Goal: Task Accomplishment & Management: Manage account settings

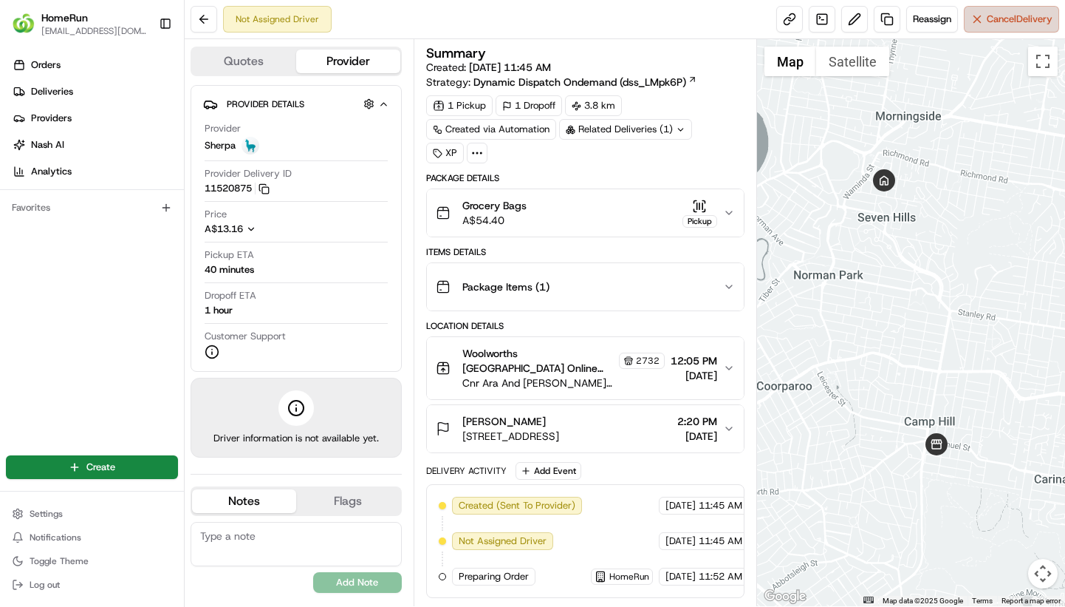
click at [1009, 18] on span "Cancel Delivery" at bounding box center [1020, 19] width 66 height 13
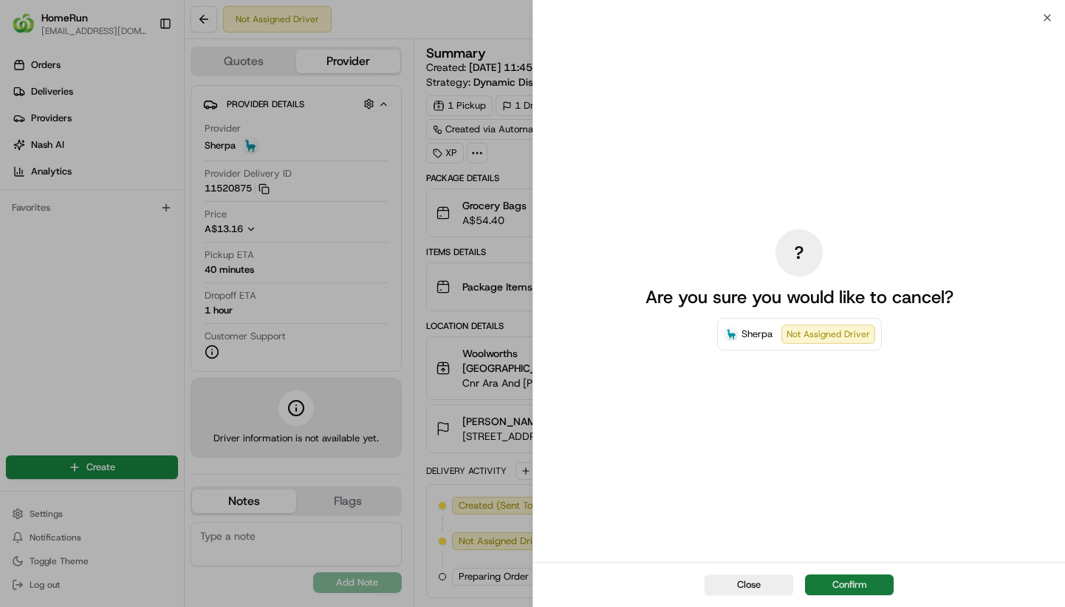
click at [848, 585] on button "Confirm" at bounding box center [849, 584] width 89 height 21
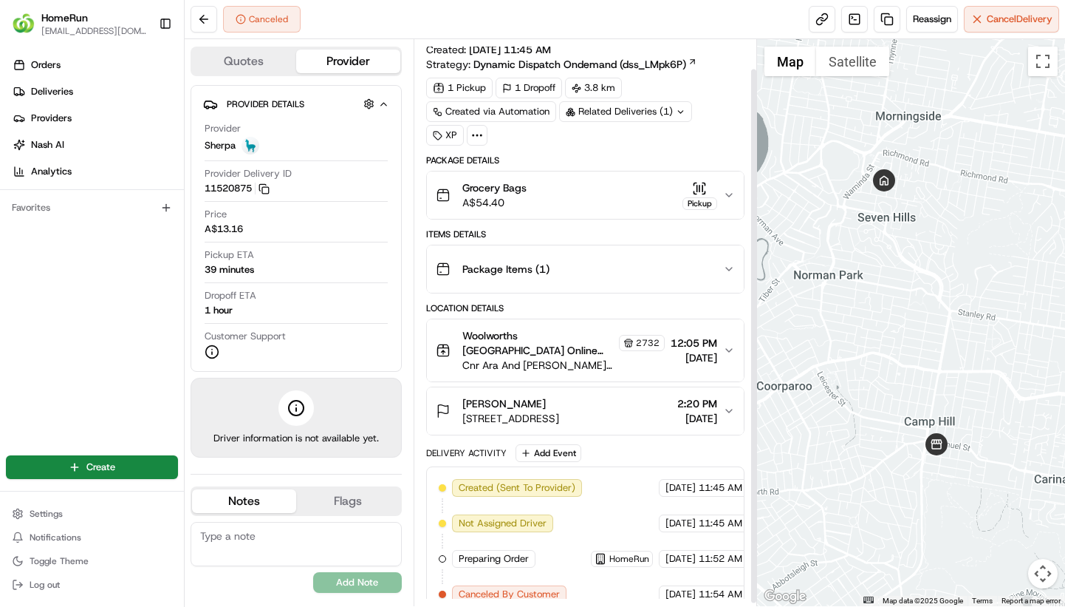
scroll to position [35, 0]
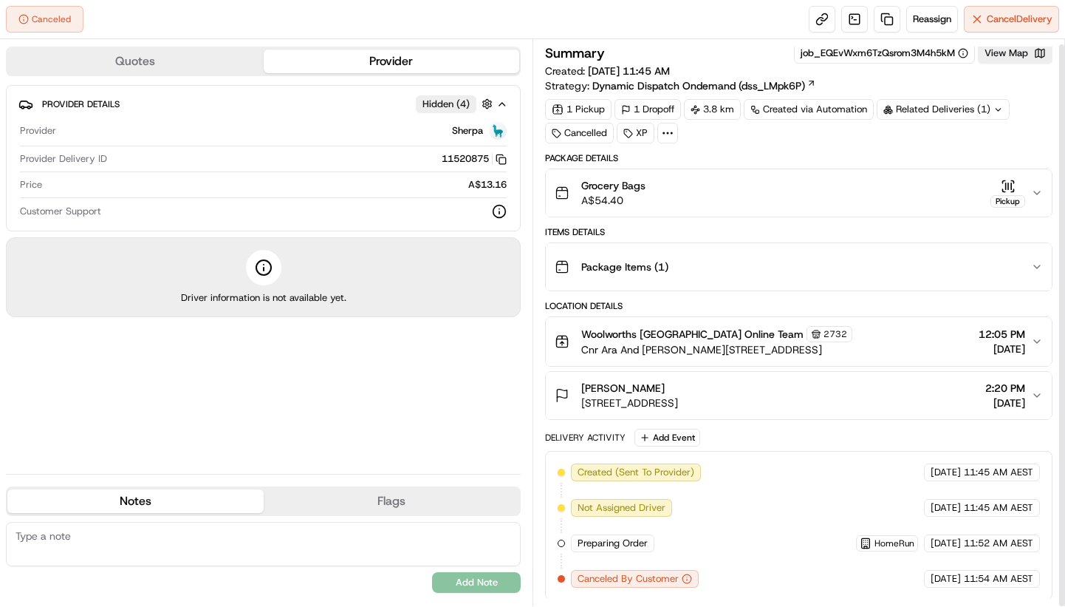
scroll to position [5, 0]
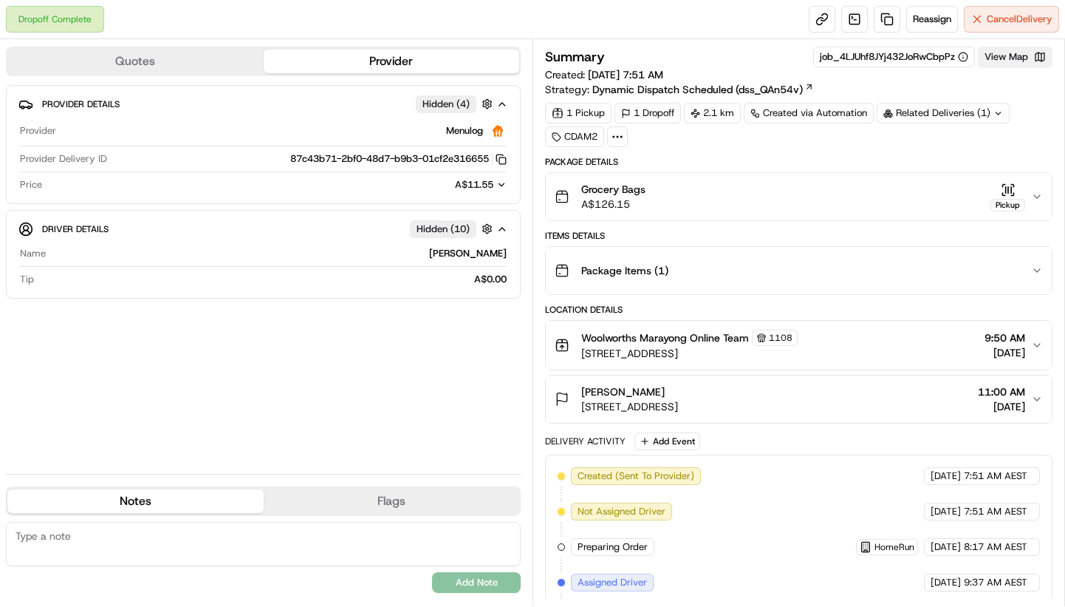
click at [1017, 51] on button "View Map" at bounding box center [1015, 57] width 75 height 21
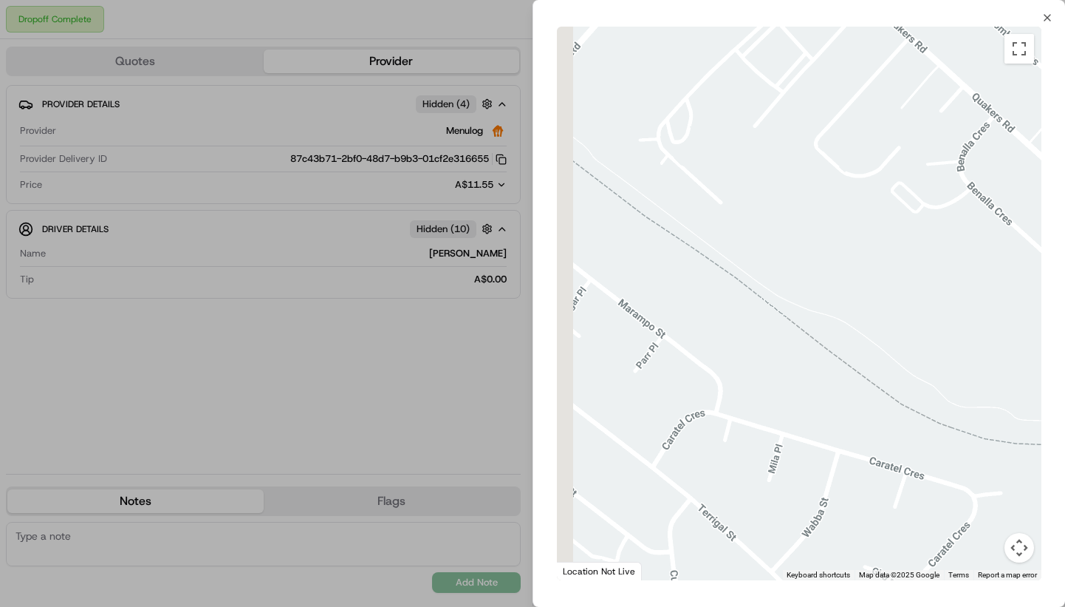
drag, startPoint x: 849, startPoint y: 306, endPoint x: 871, endPoint y: 563, distance: 258.1
click at [871, 568] on div at bounding box center [799, 303] width 485 height 553
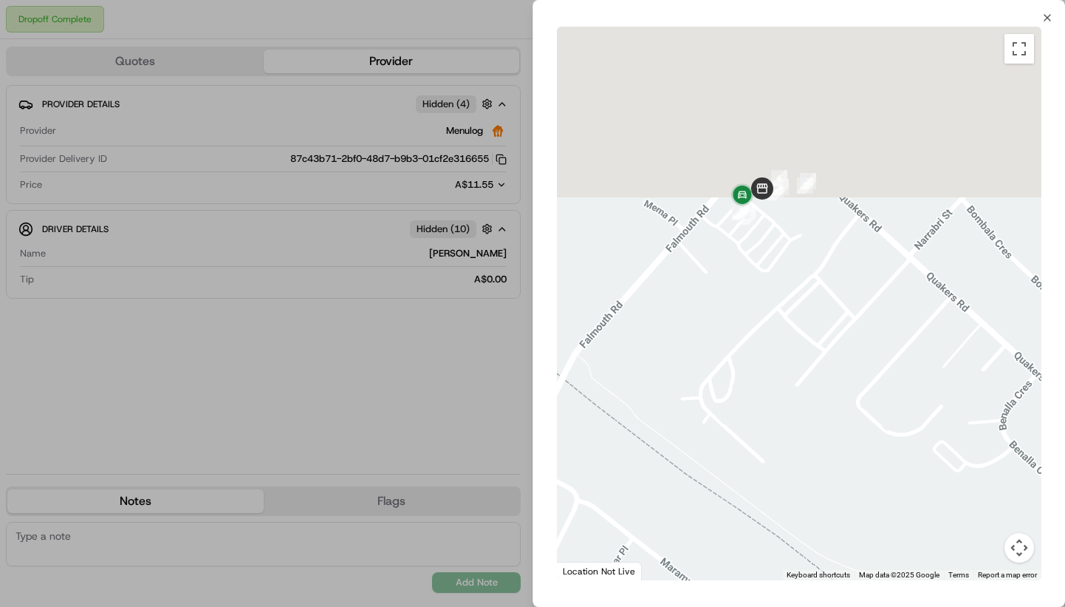
drag, startPoint x: 791, startPoint y: 215, endPoint x: 826, endPoint y: 485, distance: 272.0
click at [826, 485] on div at bounding box center [799, 303] width 485 height 553
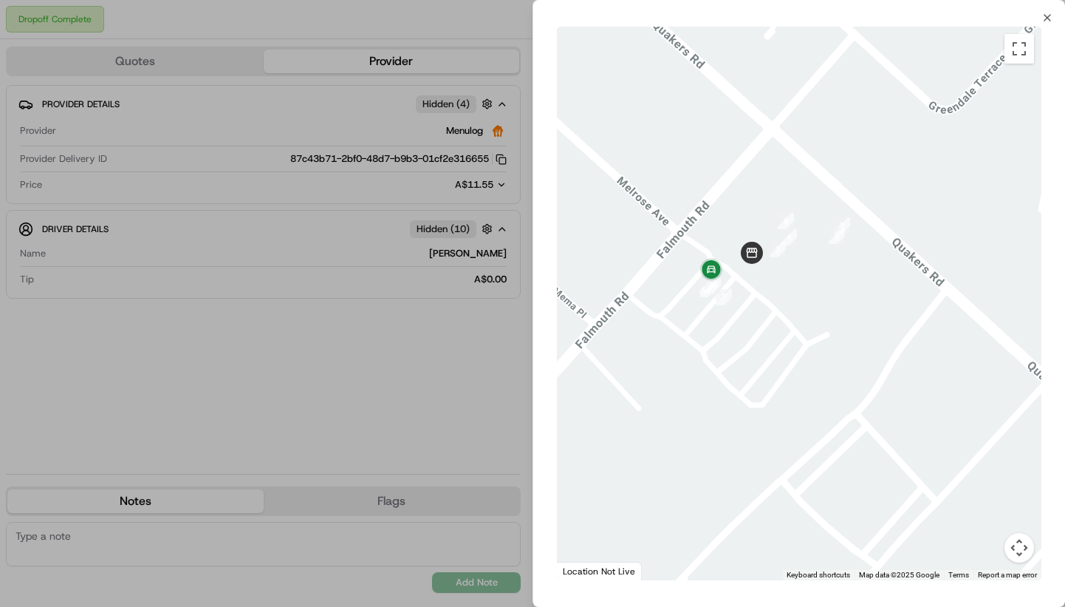
drag, startPoint x: 746, startPoint y: 265, endPoint x: 790, endPoint y: 383, distance: 126.3
click at [790, 383] on div at bounding box center [799, 303] width 485 height 553
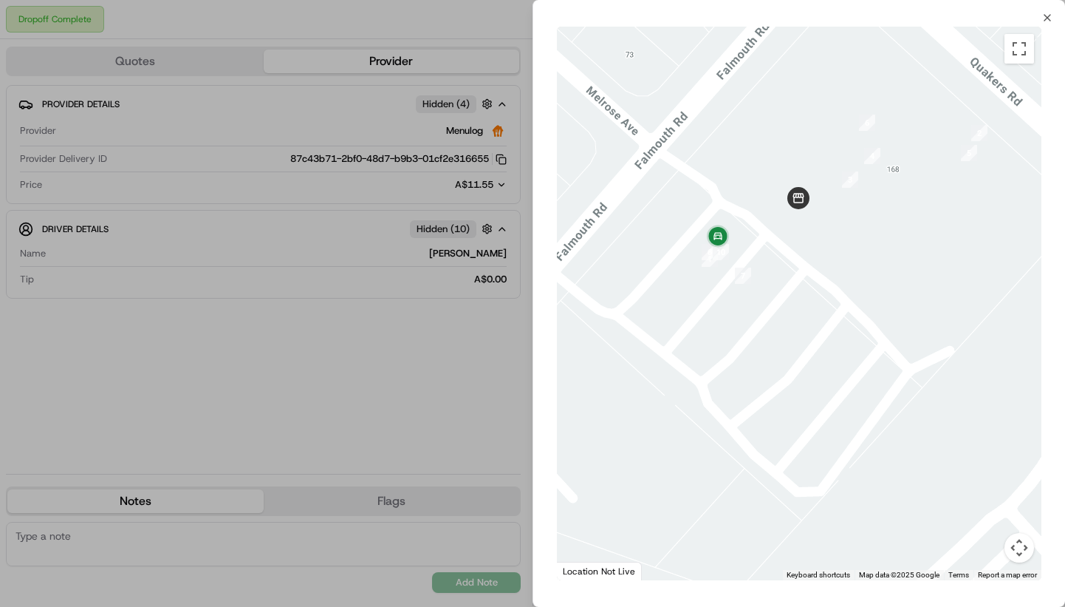
drag, startPoint x: 725, startPoint y: 321, endPoint x: 819, endPoint y: 375, distance: 108.6
click at [819, 376] on div at bounding box center [799, 303] width 485 height 553
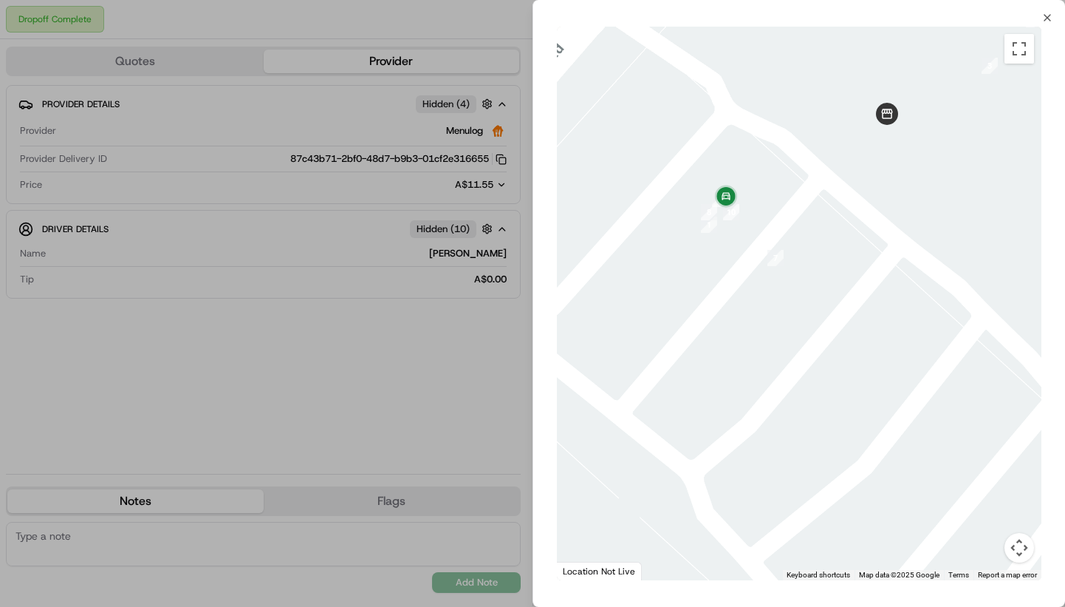
drag, startPoint x: 757, startPoint y: 283, endPoint x: 844, endPoint y: 334, distance: 100.4
click at [844, 334] on div at bounding box center [799, 303] width 485 height 553
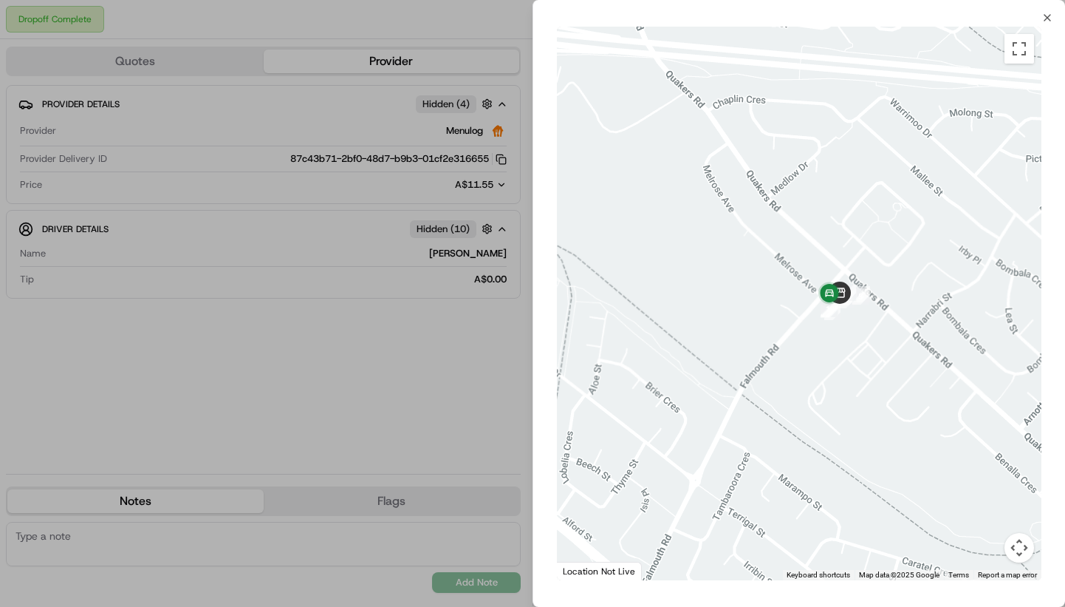
drag, startPoint x: 859, startPoint y: 413, endPoint x: 829, endPoint y: 293, distance: 123.3
click at [830, 296] on div at bounding box center [799, 303] width 485 height 553
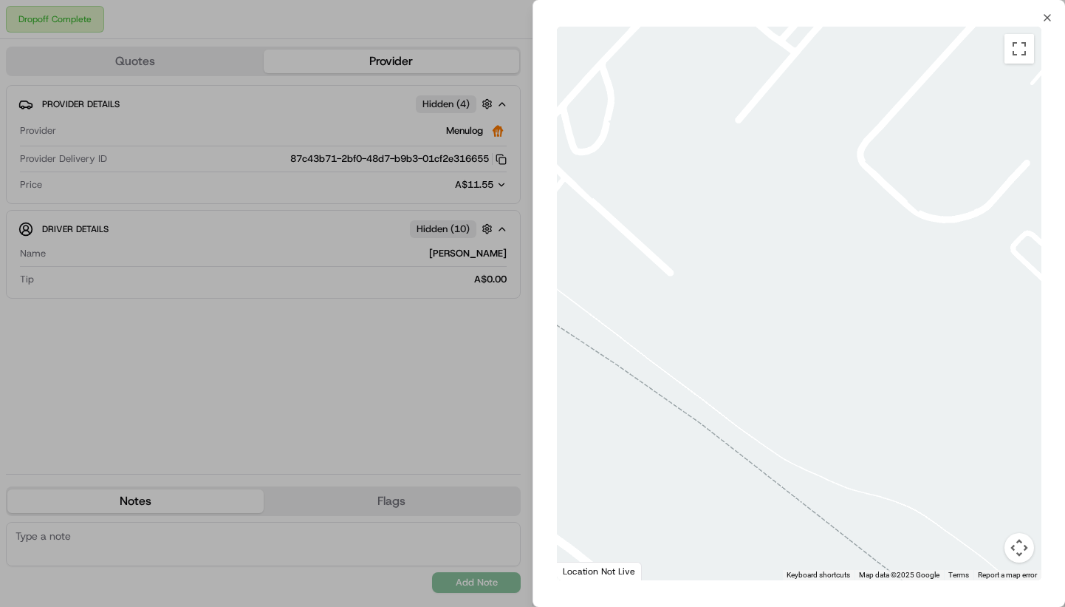
drag, startPoint x: 776, startPoint y: 137, endPoint x: 784, endPoint y: 546, distance: 408.7
click at [777, 554] on div at bounding box center [799, 303] width 485 height 553
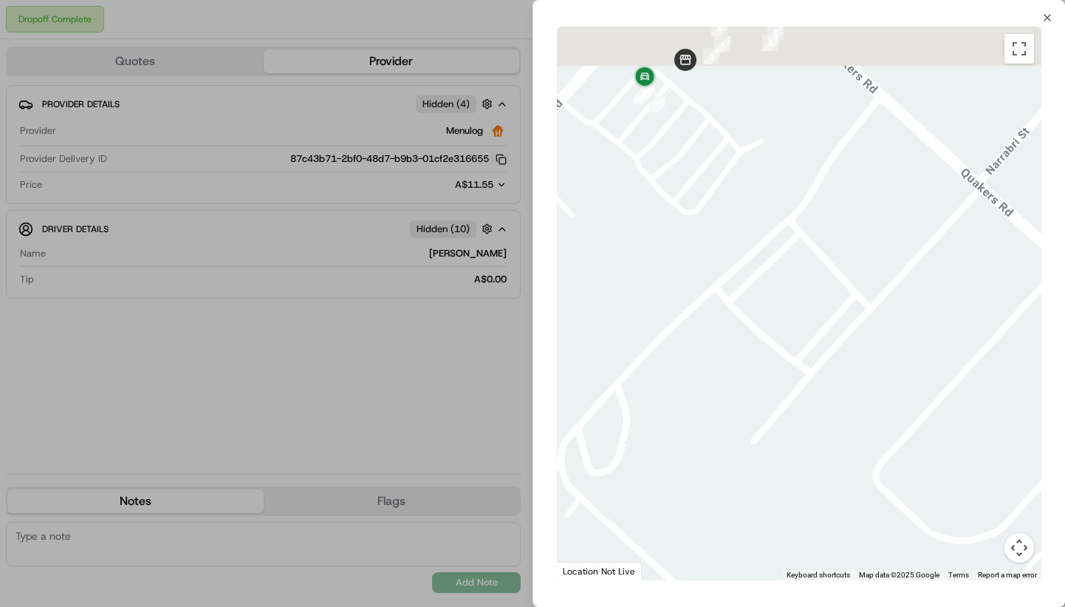
drag, startPoint x: 765, startPoint y: 293, endPoint x: 761, endPoint y: 528, distance: 235.0
click at [761, 528] on div at bounding box center [799, 303] width 485 height 553
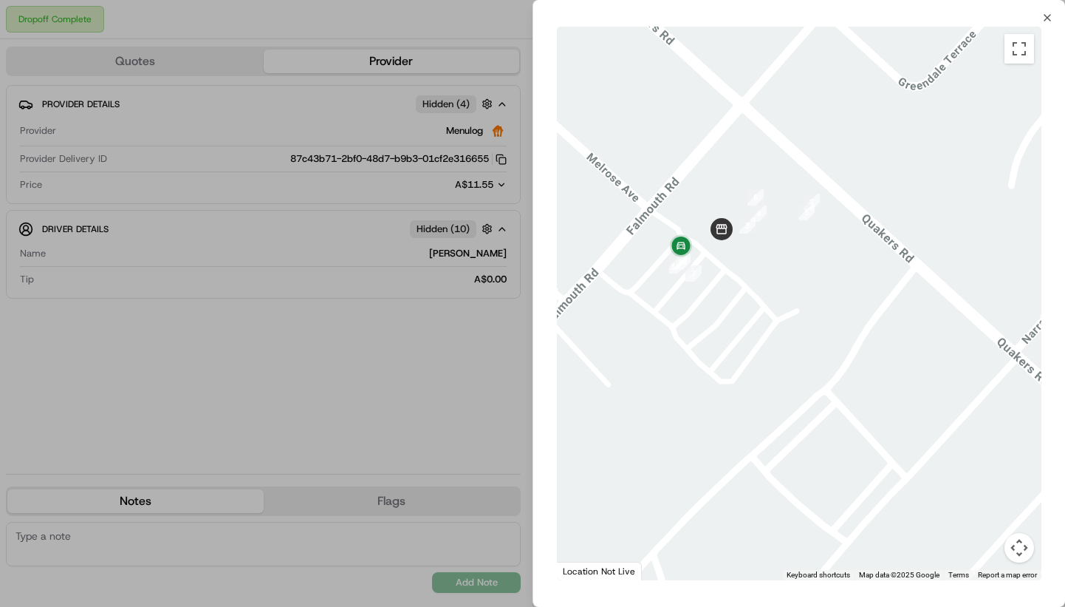
drag, startPoint x: 774, startPoint y: 305, endPoint x: 815, endPoint y: 349, distance: 60.1
click at [802, 348] on div at bounding box center [799, 303] width 485 height 553
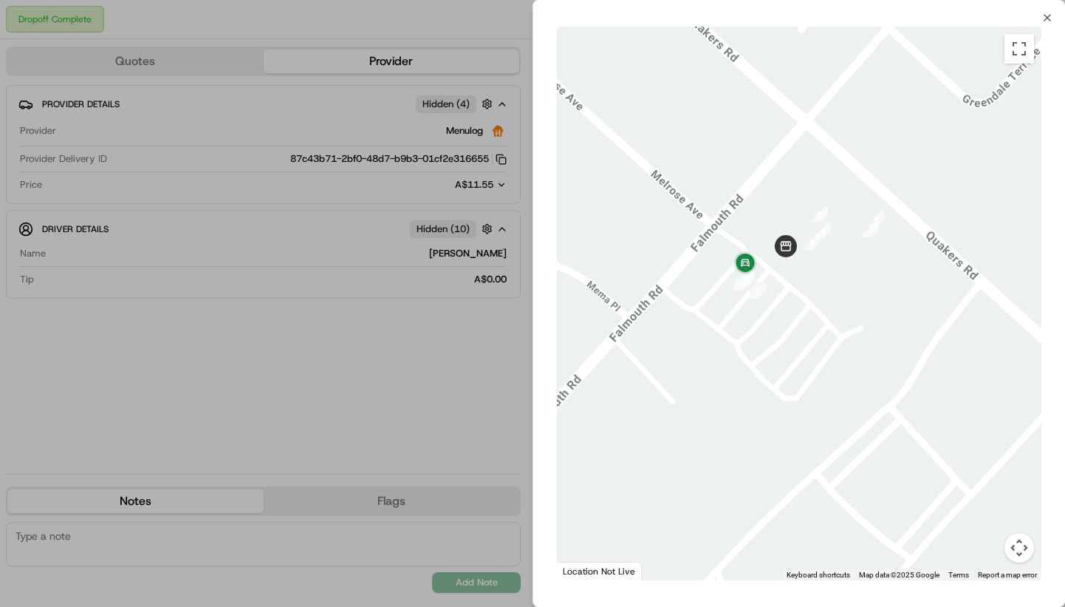
drag, startPoint x: 743, startPoint y: 337, endPoint x: 794, endPoint y: 339, distance: 51.0
click at [794, 339] on div at bounding box center [799, 303] width 485 height 553
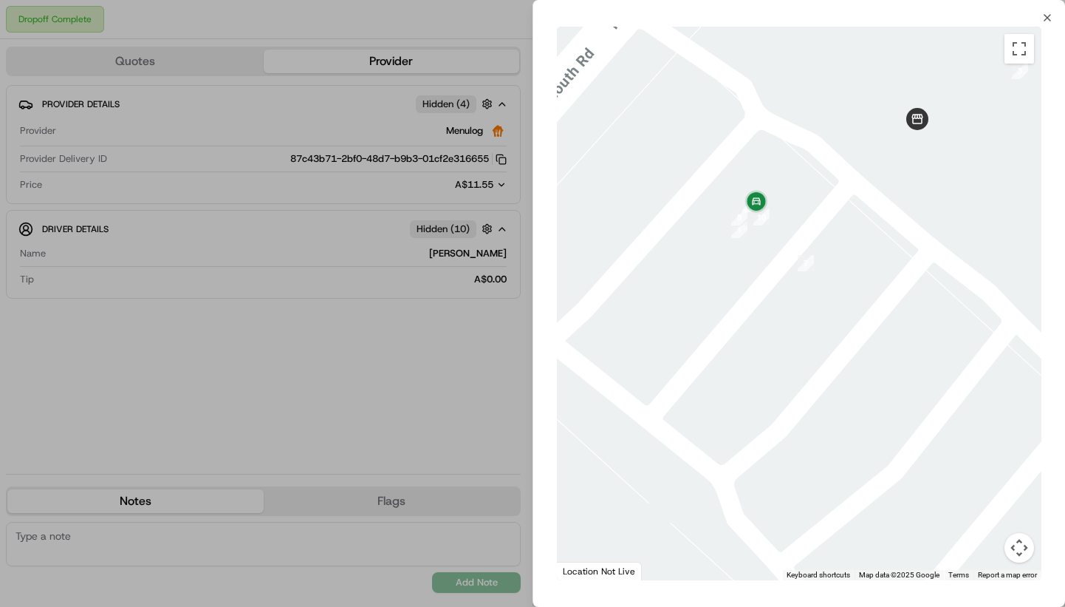
drag, startPoint x: 768, startPoint y: 280, endPoint x: 873, endPoint y: 304, distance: 107.7
click at [873, 304] on div at bounding box center [799, 303] width 485 height 553
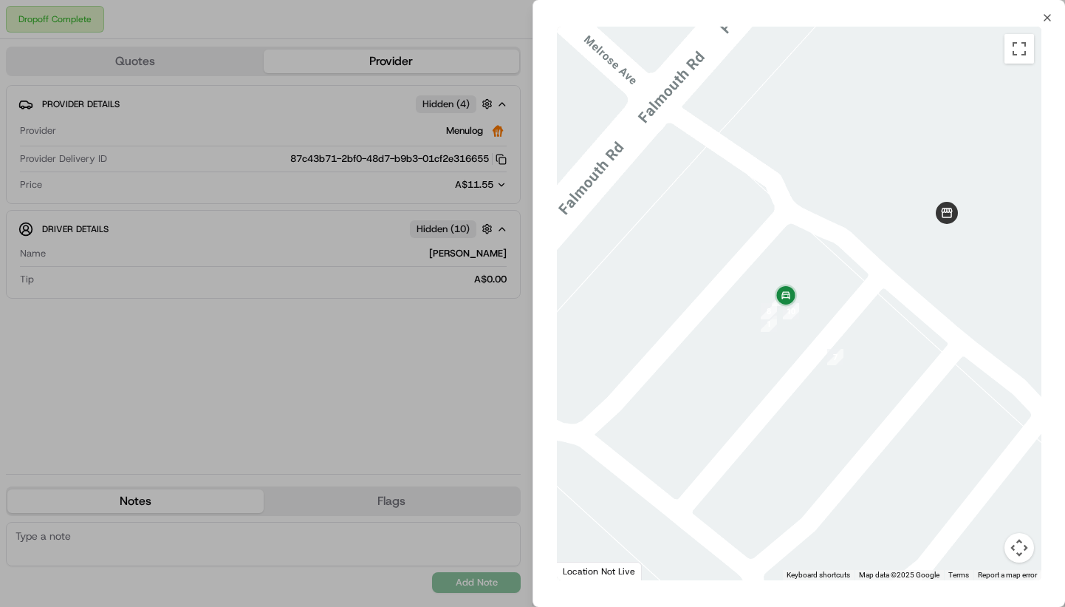
drag, startPoint x: 852, startPoint y: 268, endPoint x: 877, endPoint y: 395, distance: 129.5
click at [877, 395] on div at bounding box center [799, 303] width 485 height 553
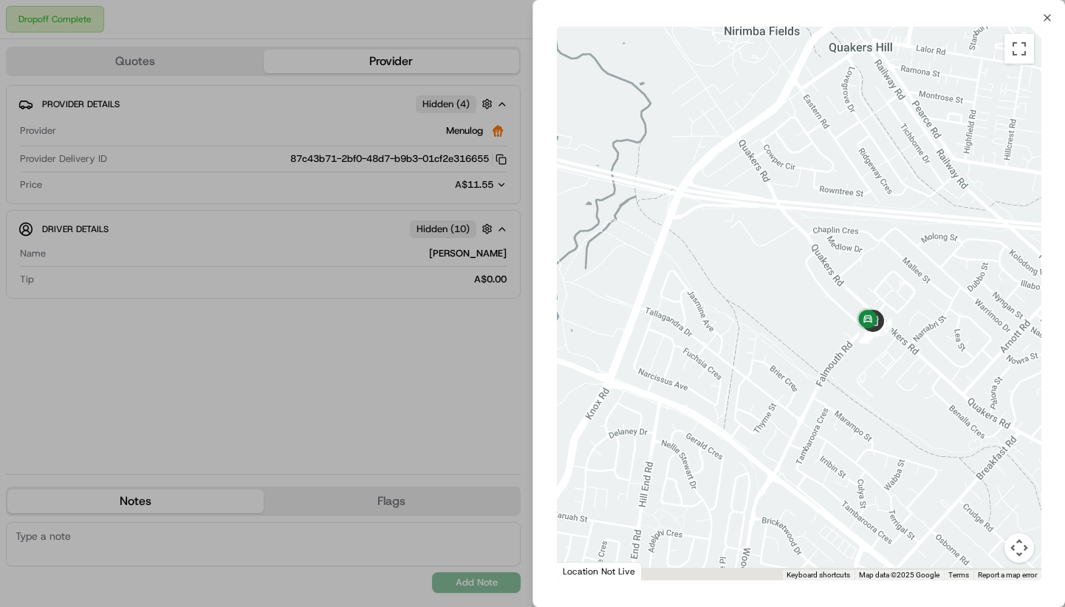
drag, startPoint x: 935, startPoint y: 391, endPoint x: 851, endPoint y: 319, distance: 110.0
click at [850, 319] on div at bounding box center [799, 303] width 485 height 553
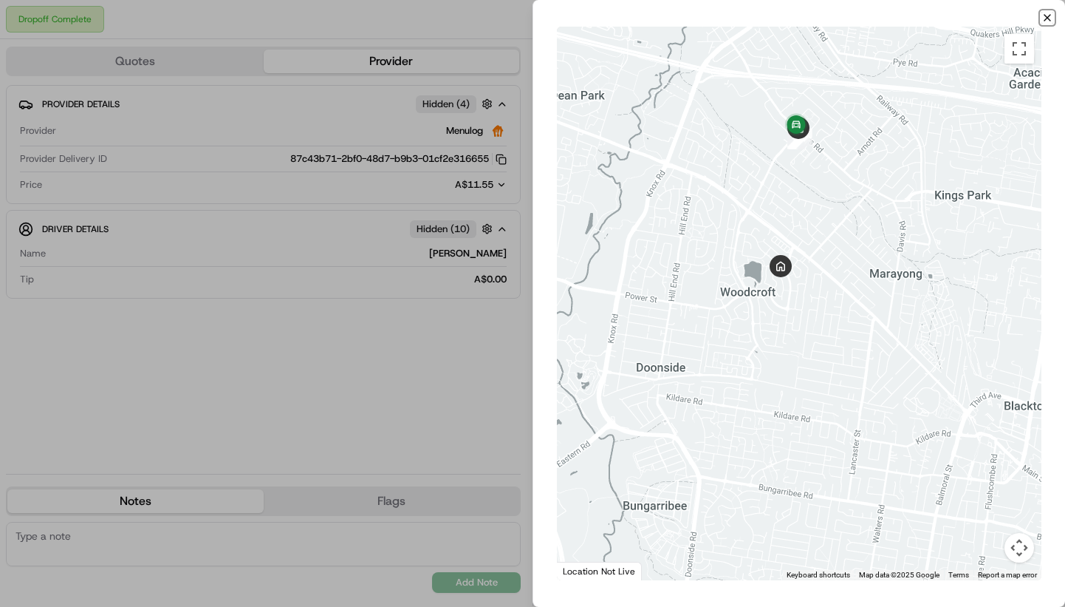
click at [1045, 14] on icon "button" at bounding box center [1048, 18] width 12 height 12
